Goal: Transaction & Acquisition: Obtain resource

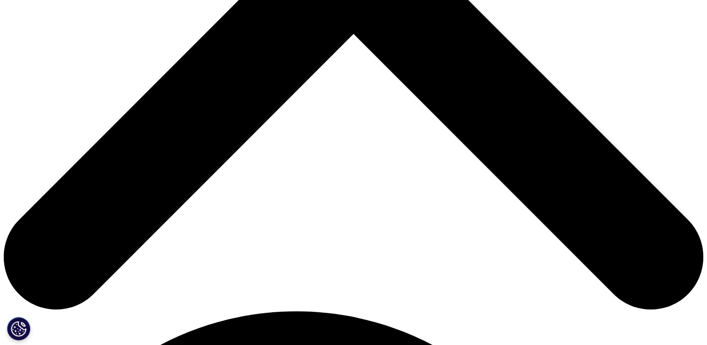
scroll to position [402, 551]
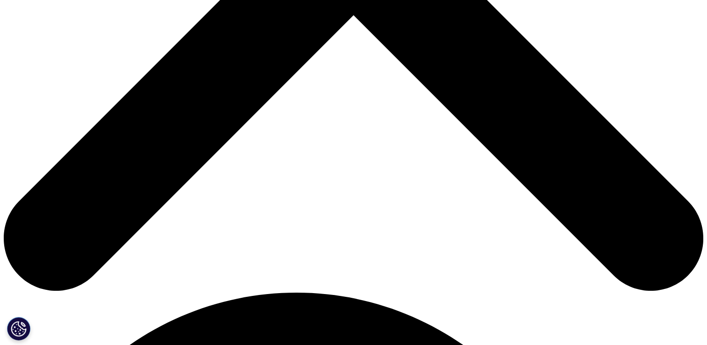
scroll to position [429, 0]
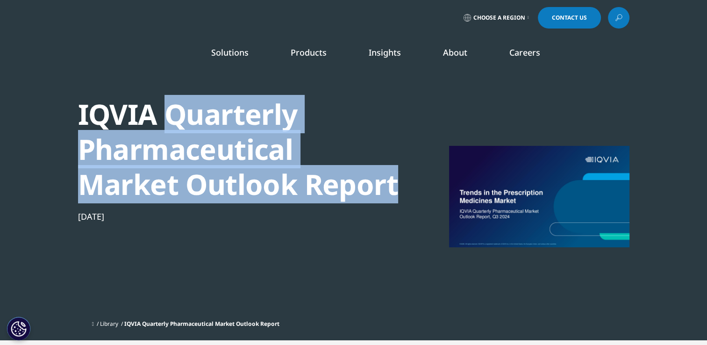
drag, startPoint x: 170, startPoint y: 111, endPoint x: 393, endPoint y: 185, distance: 235.2
click at [393, 185] on div "IQVIA Quarterly Pharmaceutical Market Outlook Report" at bounding box center [238, 149] width 320 height 105
copy div "Quarterly Pharmaceutical Market Outlook Report"
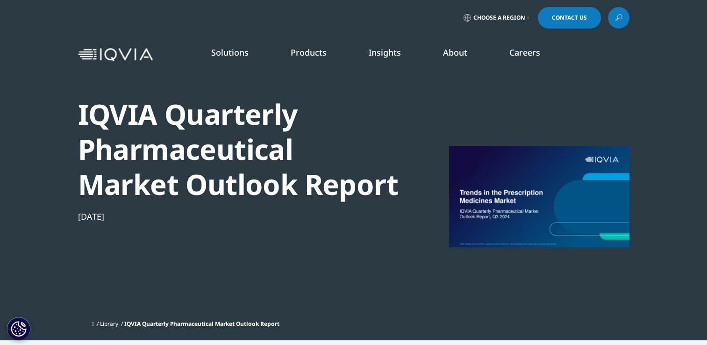
click at [72, 172] on link "DISCOVER INSIGHTS" at bounding box center [88, 171] width 138 height 8
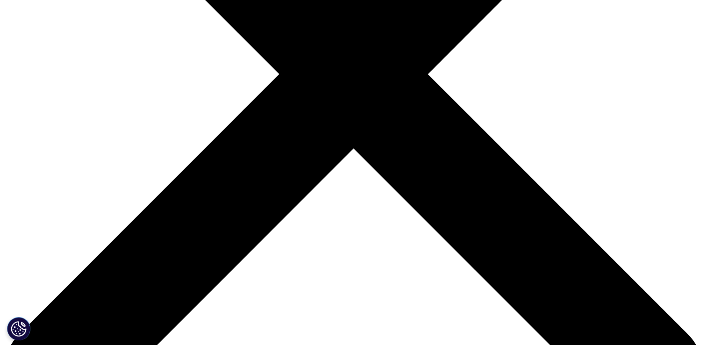
scroll to position [285, 0]
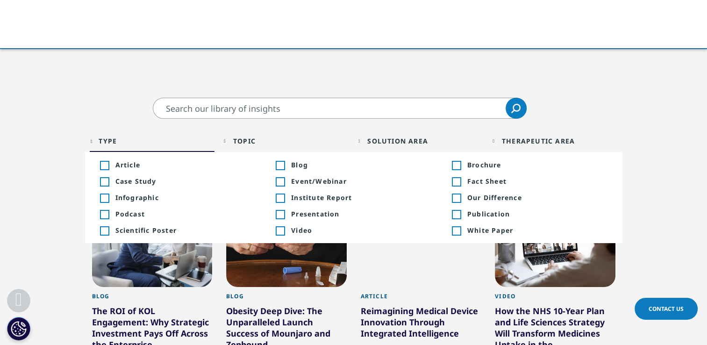
click at [455, 230] on div "Toggle" at bounding box center [456, 231] width 8 height 8
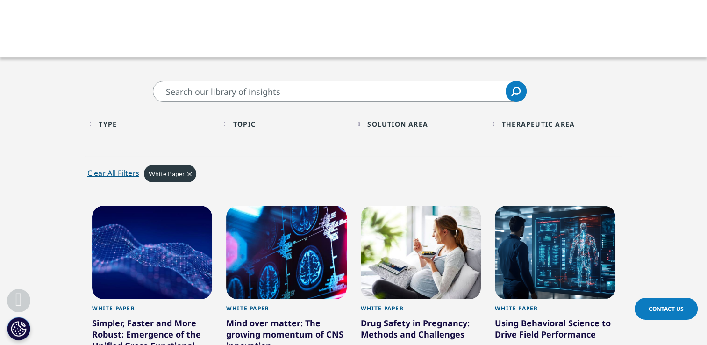
scroll to position [275, 0]
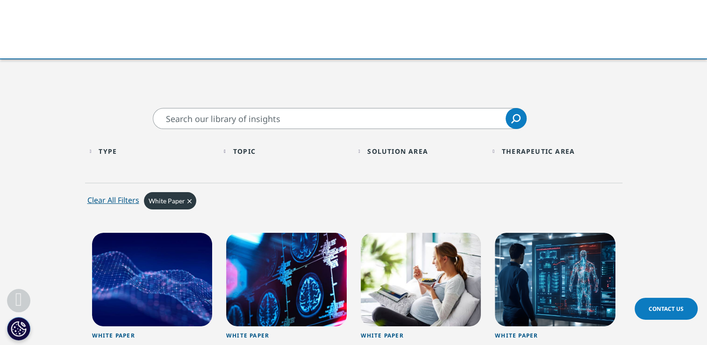
click at [187, 197] on span "Clear" at bounding box center [189, 201] width 4 height 8
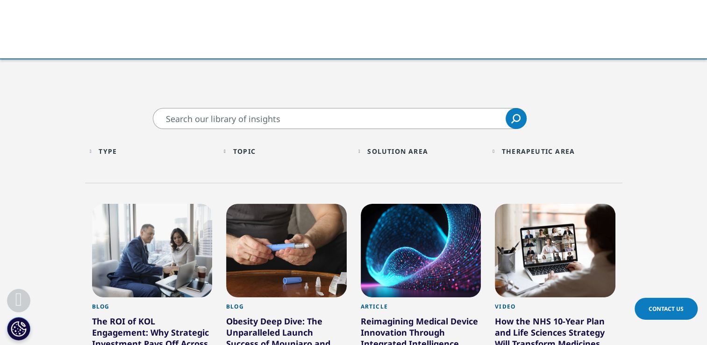
click at [253, 149] on div "Topic" at bounding box center [244, 151] width 22 height 9
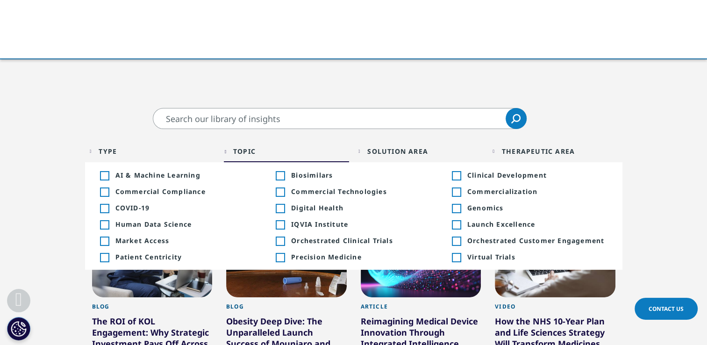
click at [377, 152] on div "Solution Area" at bounding box center [397, 151] width 61 height 9
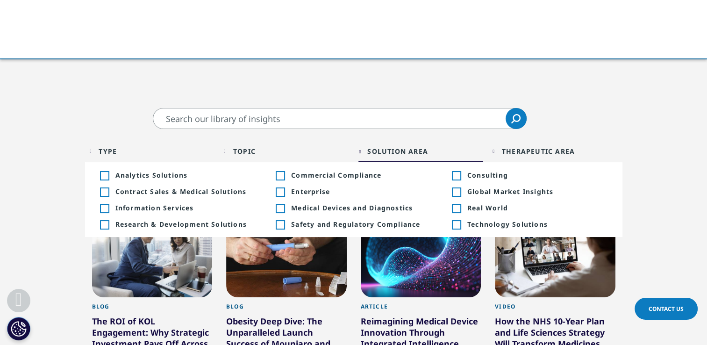
click at [452, 192] on div "Toggle" at bounding box center [456, 192] width 8 height 8
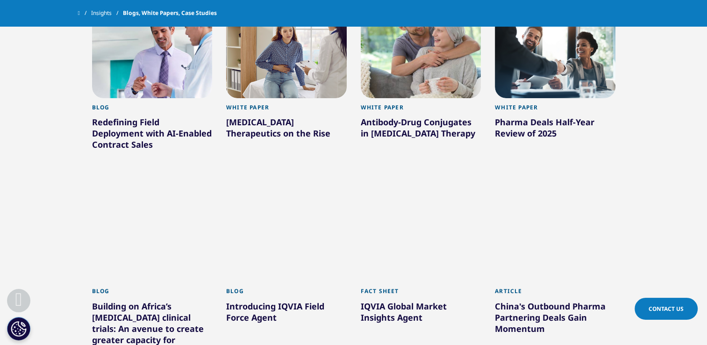
scroll to position [477, 0]
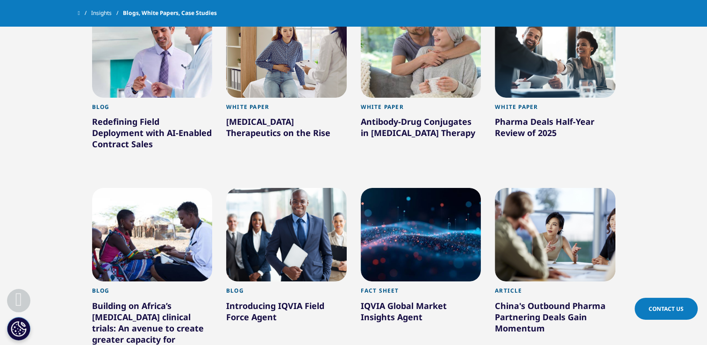
click at [527, 119] on div "Pharma Deals Half-Year Review of 2025" at bounding box center [555, 129] width 121 height 26
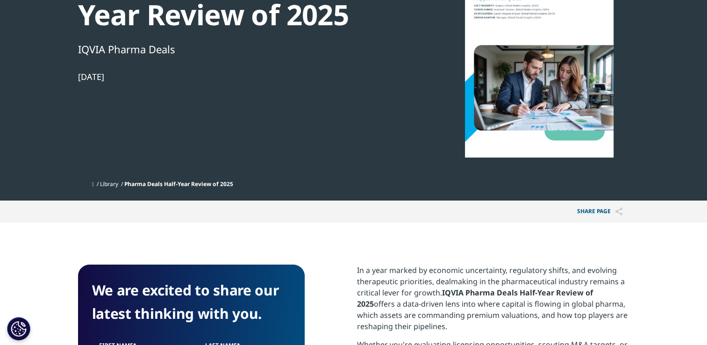
scroll to position [129, 0]
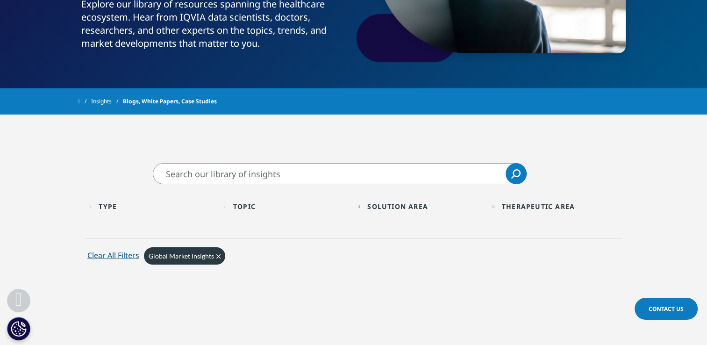
scroll to position [220, 0]
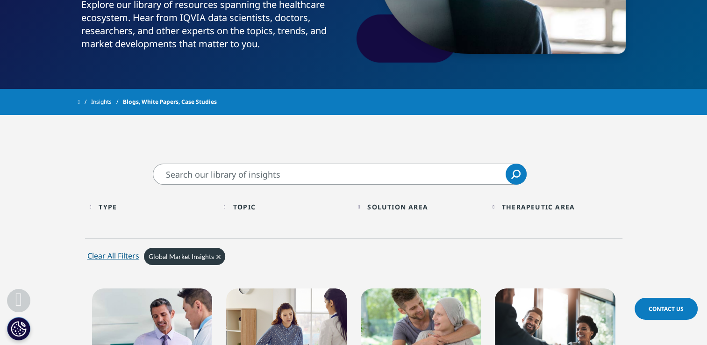
click at [218, 259] on span "Clear" at bounding box center [218, 256] width 4 height 8
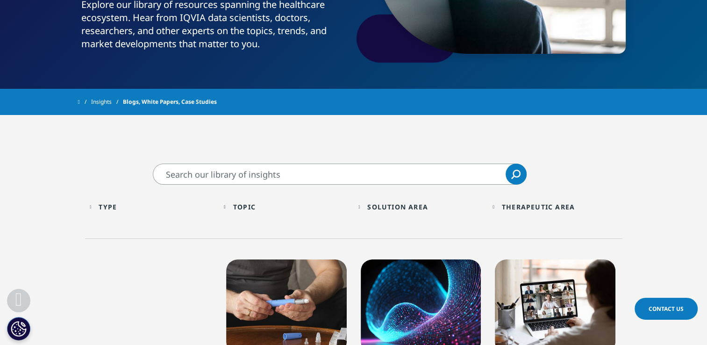
click at [280, 179] on input "Search" at bounding box center [340, 173] width 374 height 21
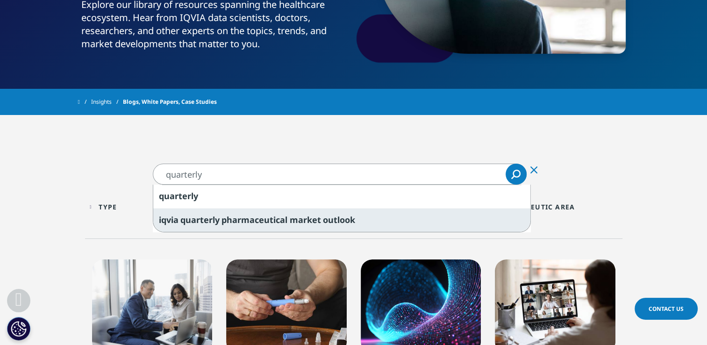
click at [209, 217] on span "quarterly" at bounding box center [199, 219] width 39 height 11
type input "iqvia quarterly pharmaceutical market outlook"
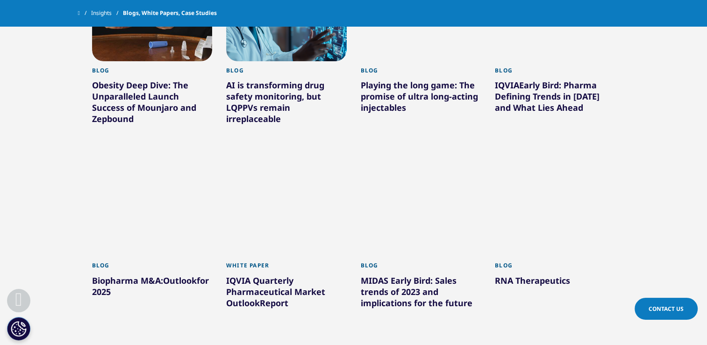
scroll to position [484, 0]
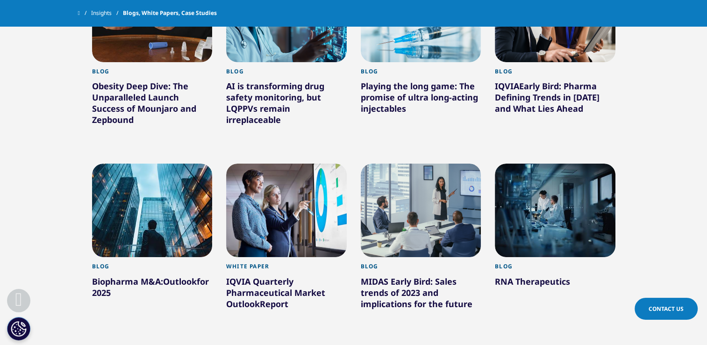
click at [275, 266] on div "White Paper" at bounding box center [286, 269] width 121 height 13
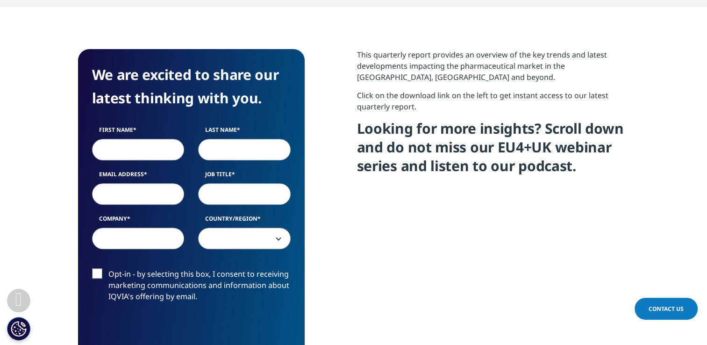
scroll to position [358, 0]
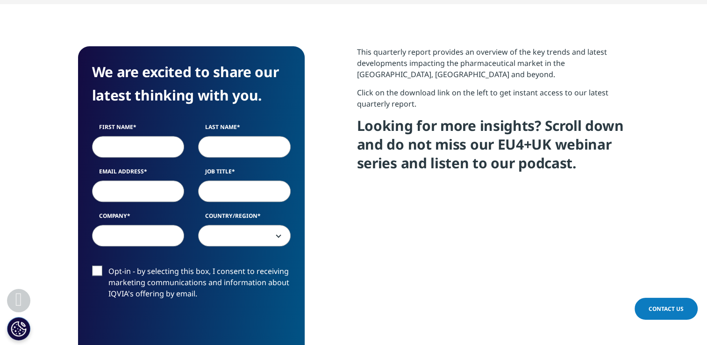
click at [129, 150] on input "First Name" at bounding box center [138, 146] width 92 height 21
type input "Vipul"
type input "Mehta"
type input "vipul.mehta@motilaloswal.com"
type input "Motilal Oswal Financial Services"
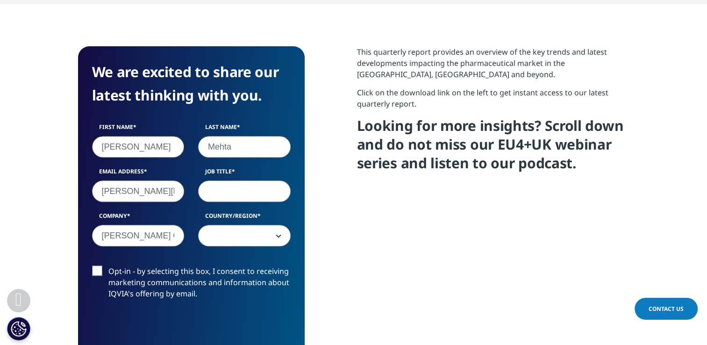
select select "[GEOGRAPHIC_DATA]"
click at [233, 192] on input "Job Title" at bounding box center [244, 190] width 92 height 21
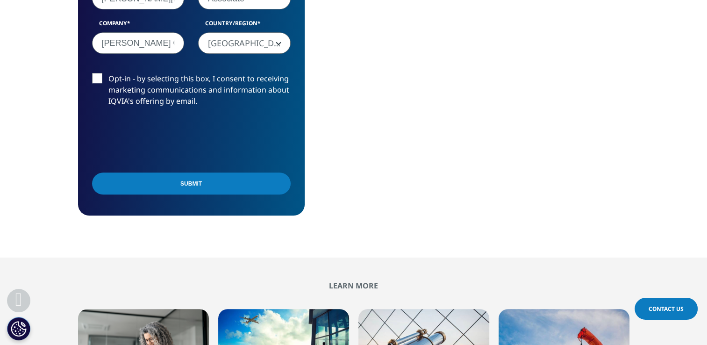
scroll to position [536, 0]
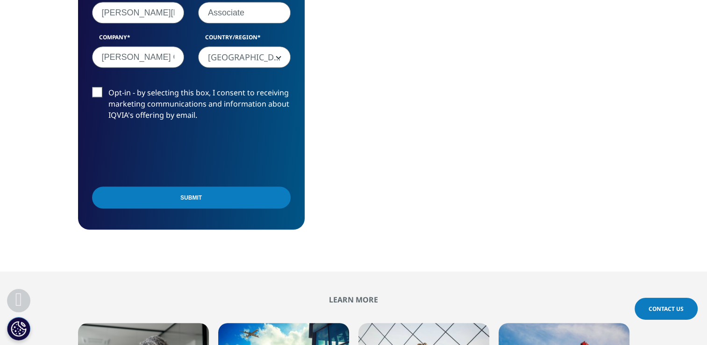
type input "Associate"
click at [227, 195] on input "Submit" at bounding box center [191, 197] width 199 height 22
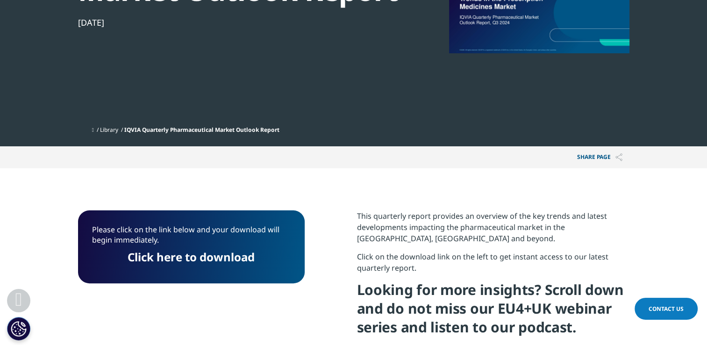
scroll to position [189, 0]
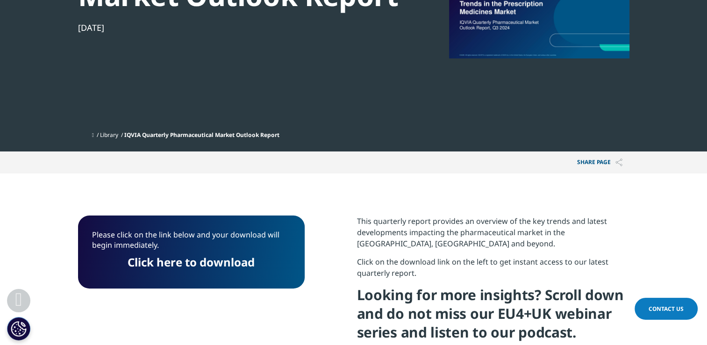
click at [199, 260] on link "Click here to download" at bounding box center [191, 261] width 127 height 15
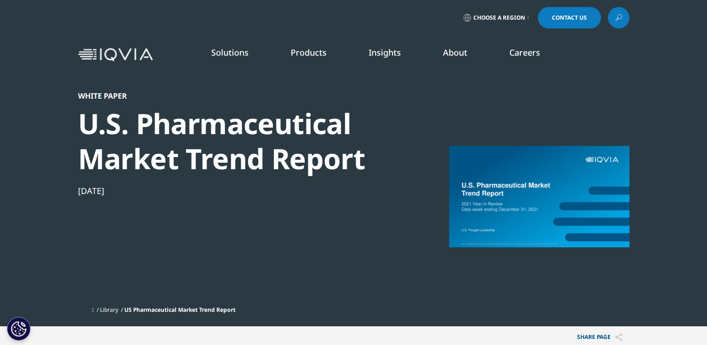
scroll to position [85, 551]
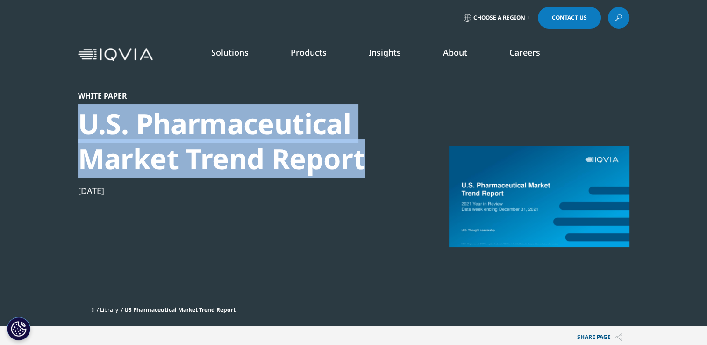
drag, startPoint x: 367, startPoint y: 152, endPoint x: 60, endPoint y: 117, distance: 308.9
click at [60, 117] on section "White Paper U.S. Pharmaceutical Market Trend Report [DATE] Library US Pharmaceu…" at bounding box center [353, 163] width 707 height 326
copy div "U.S. Pharmaceutical Market Trend Report"
